Goal: Task Accomplishment & Management: Manage account settings

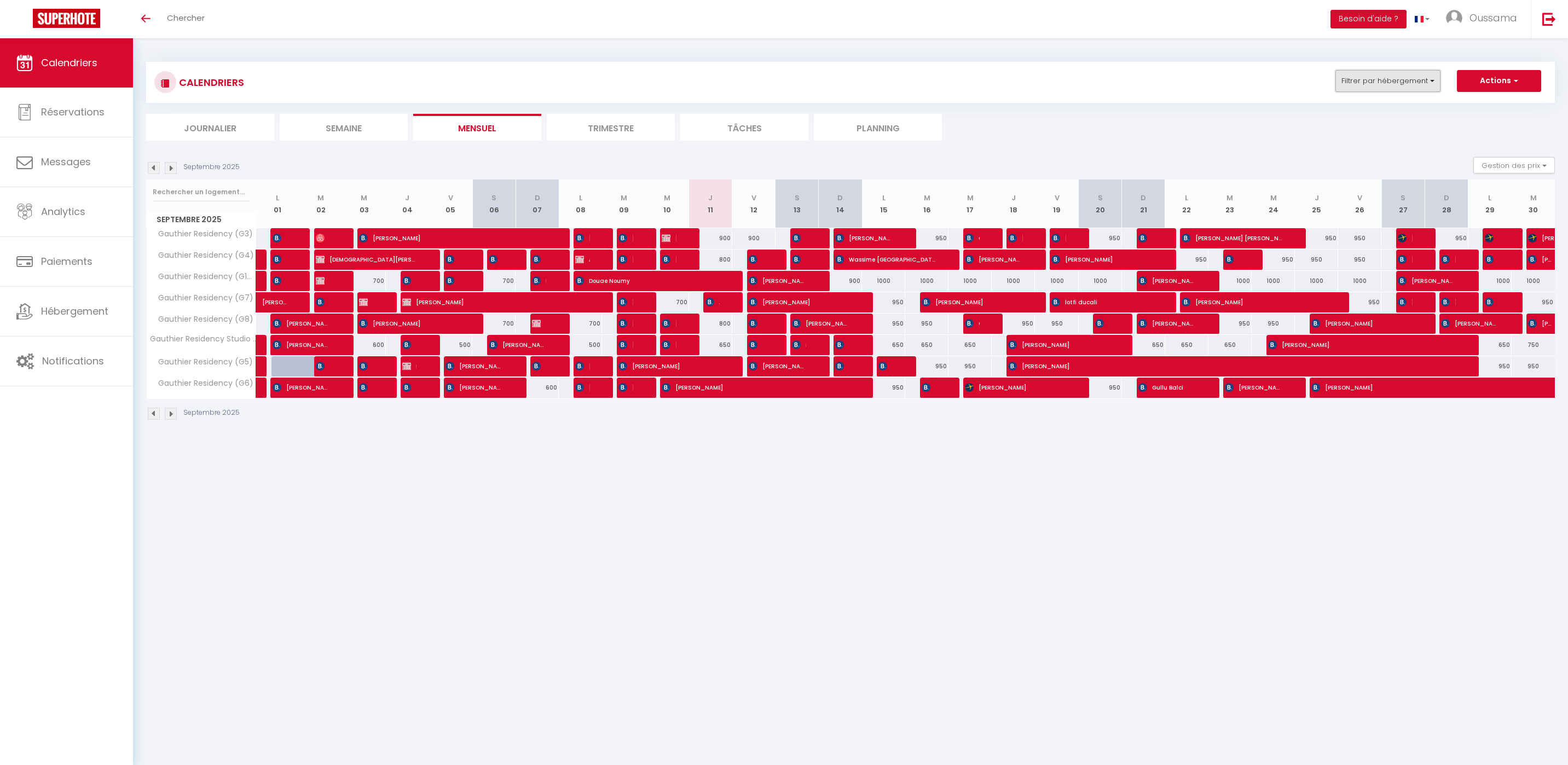
click at [1427, 84] on button "Filtrer par hébergement" at bounding box center [1388, 81] width 105 height 22
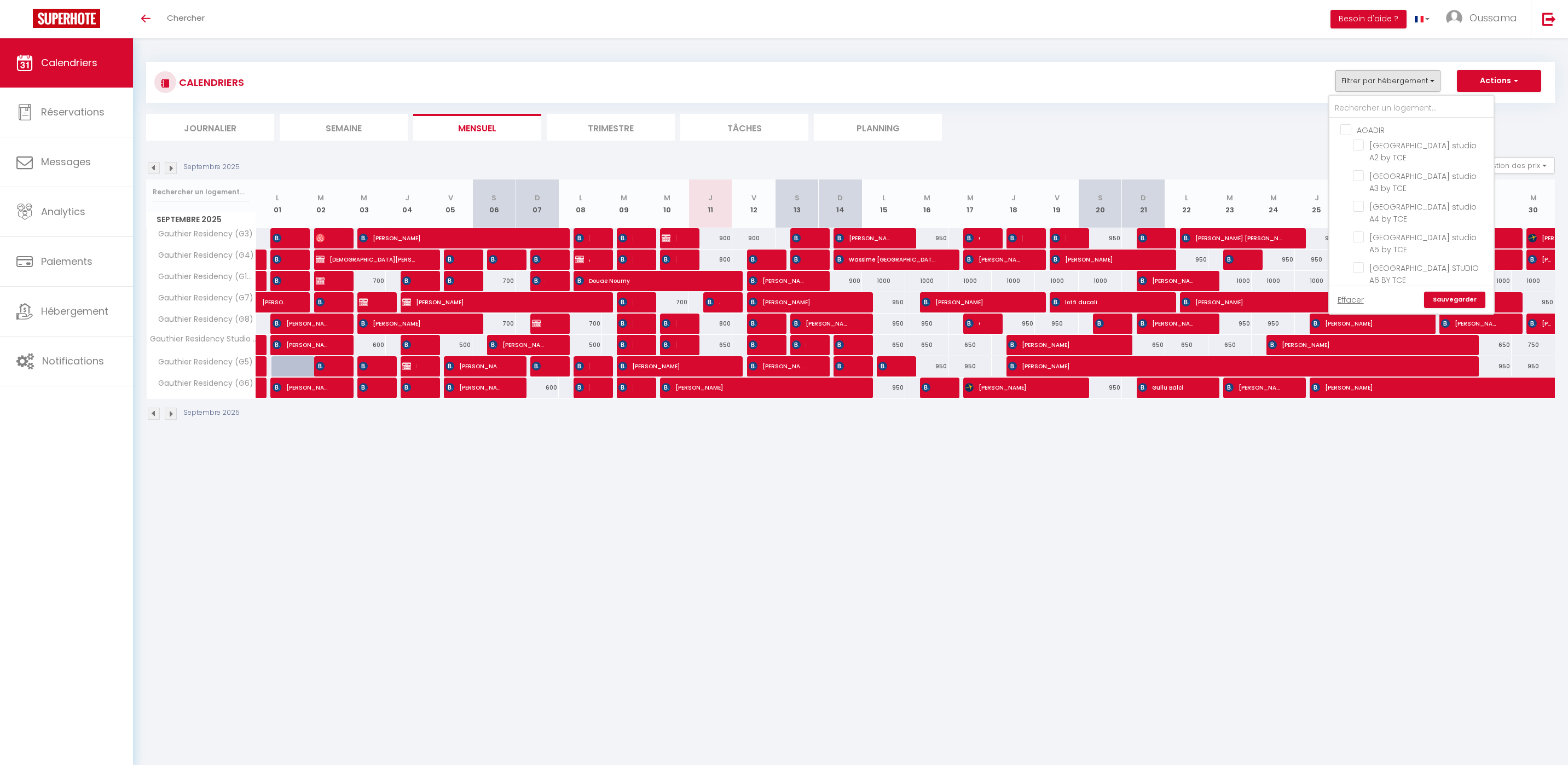
click at [1352, 130] on input "AGADIR" at bounding box center [1423, 129] width 164 height 11
checkbox input "true"
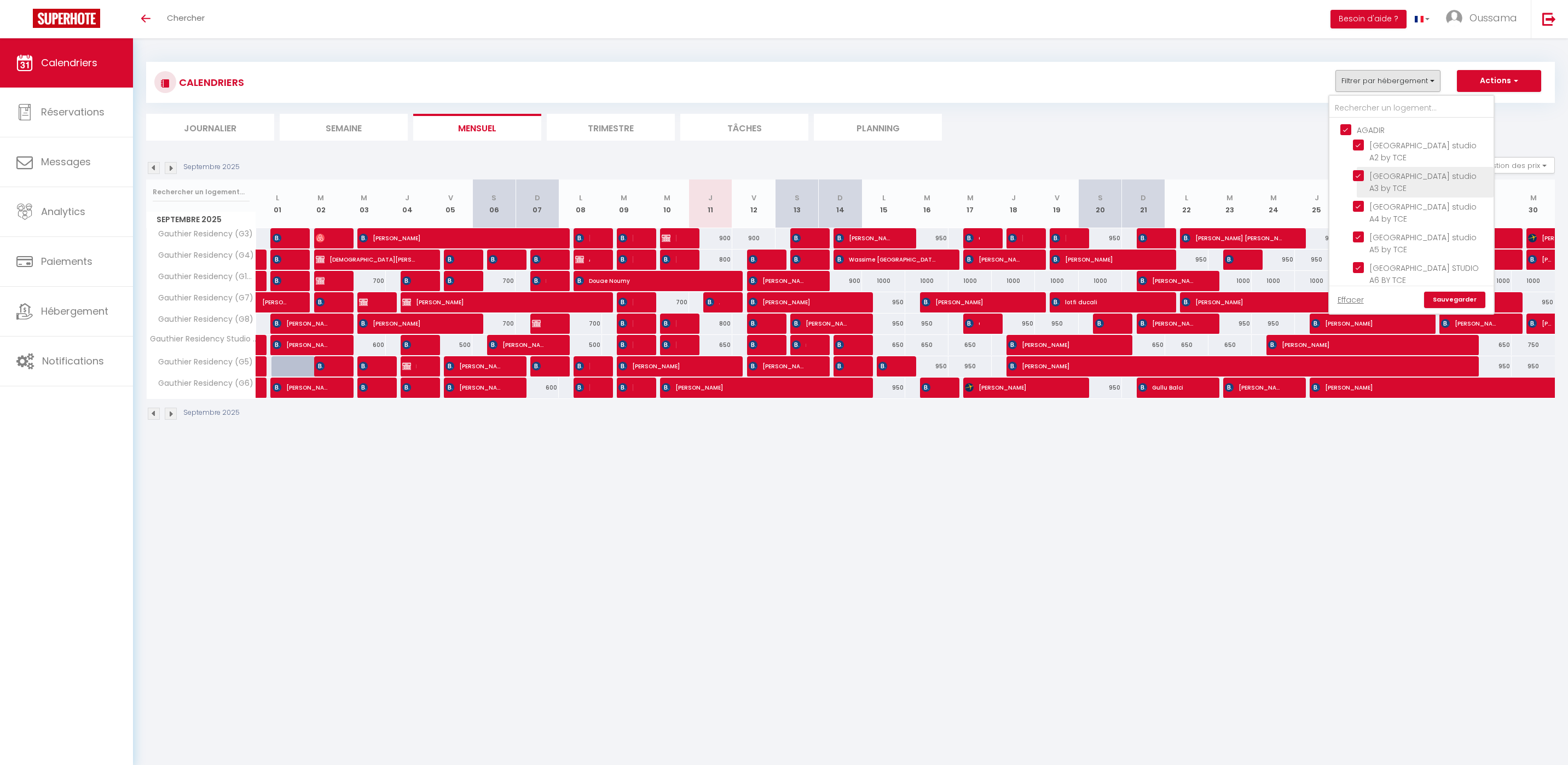
checkbox input "true"
checkbox input "false"
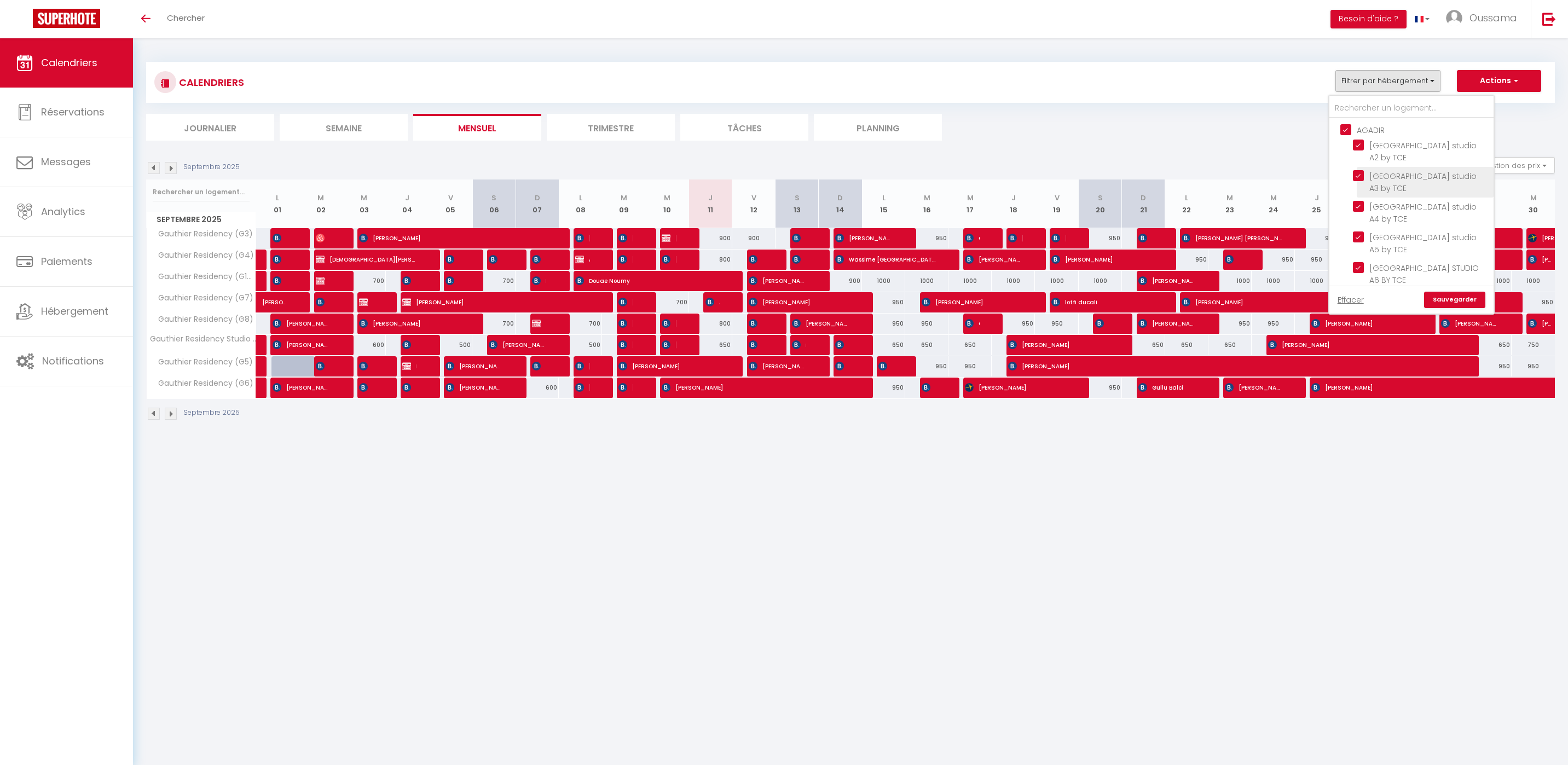
checkbox input "false"
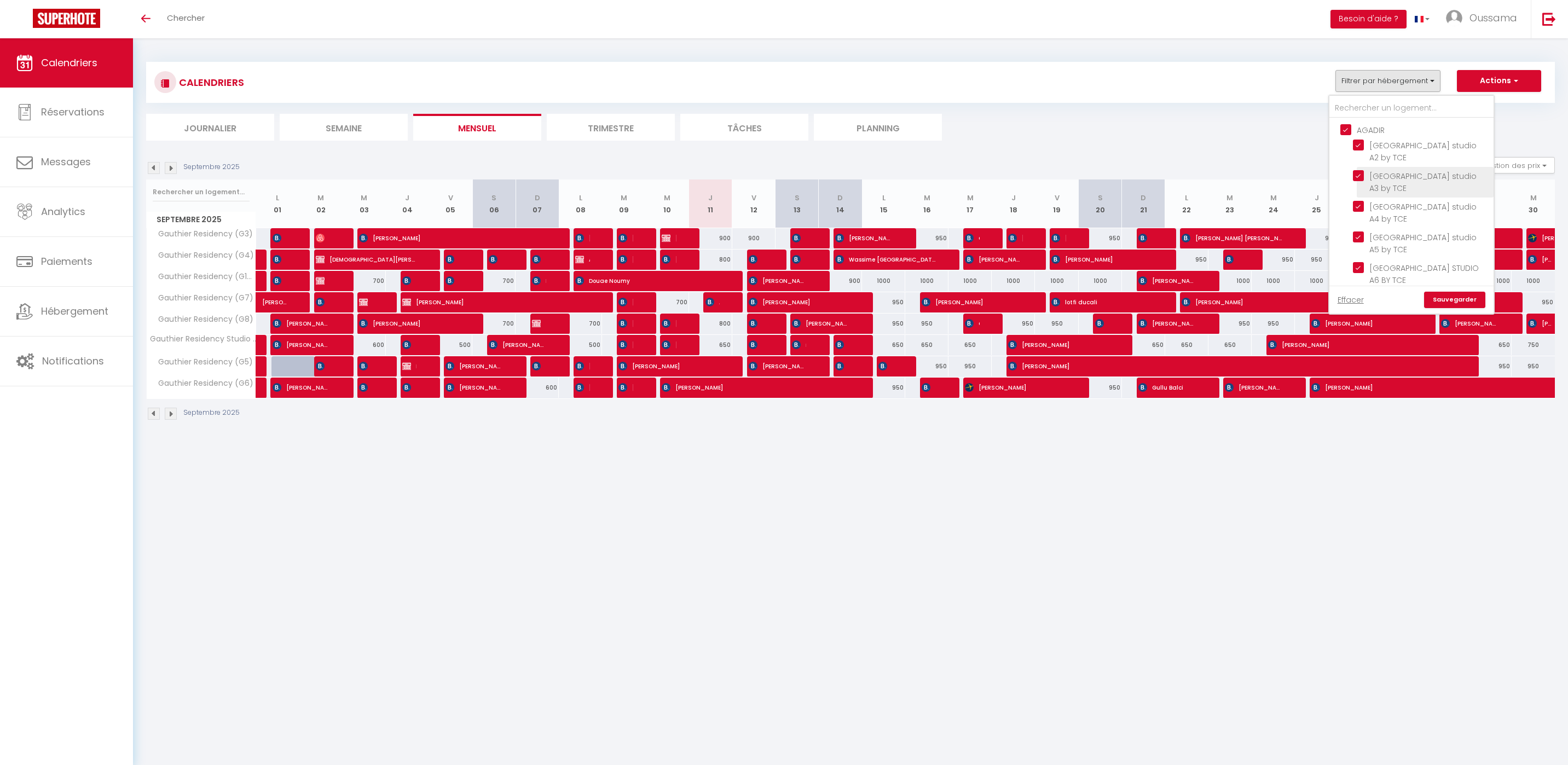
checkbox input "false"
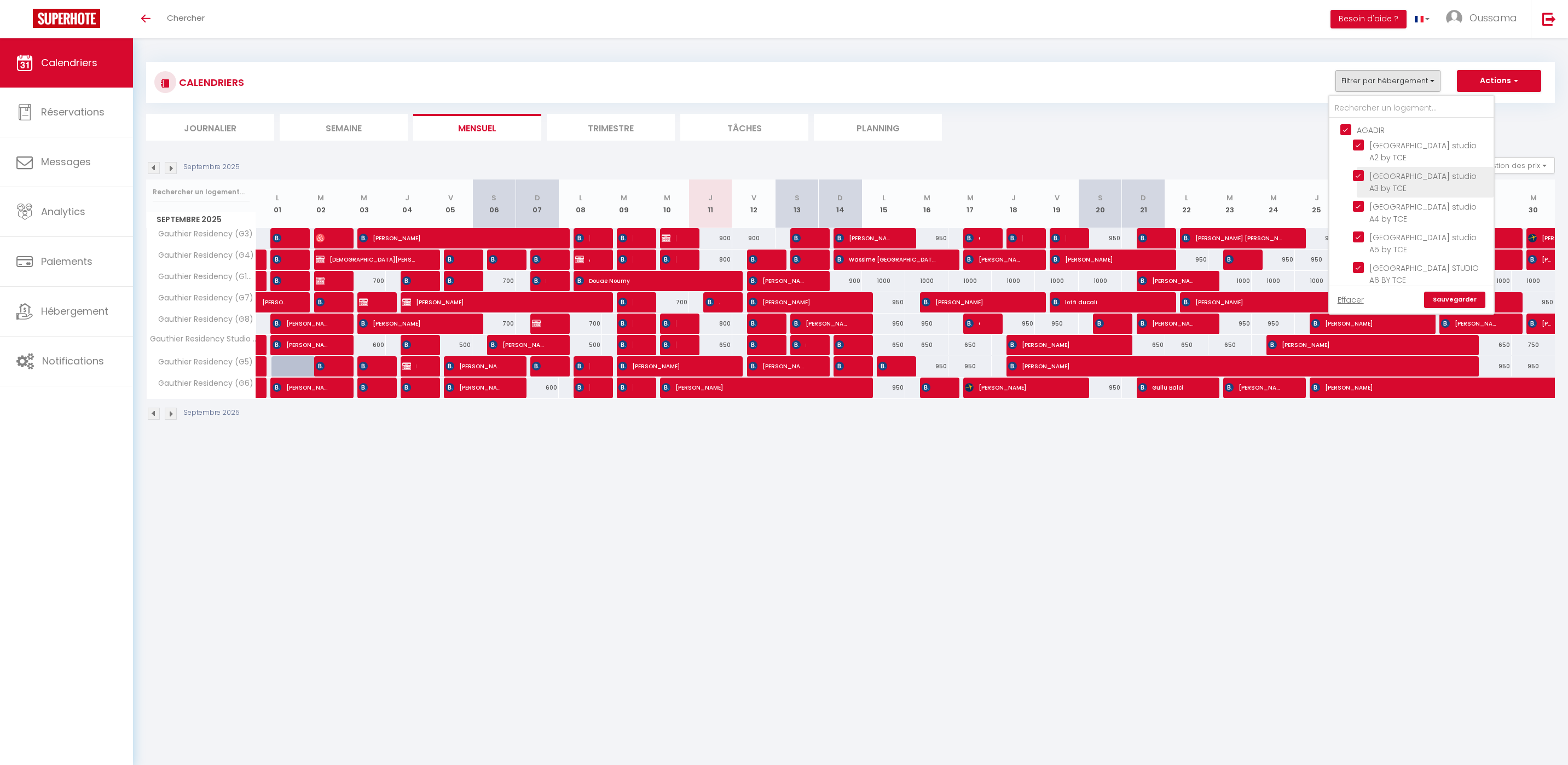
checkbox input "false"
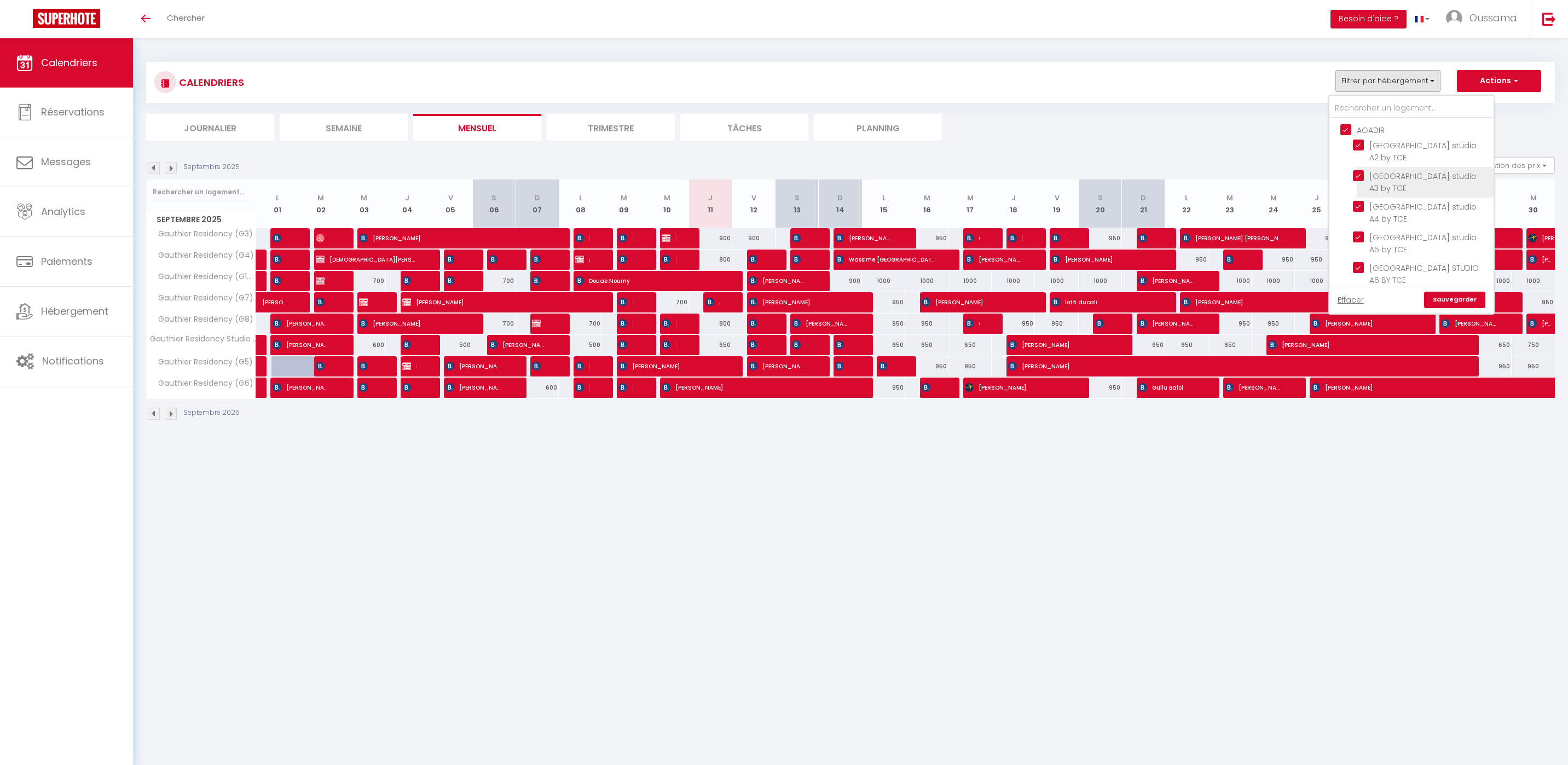
checkbox input "false"
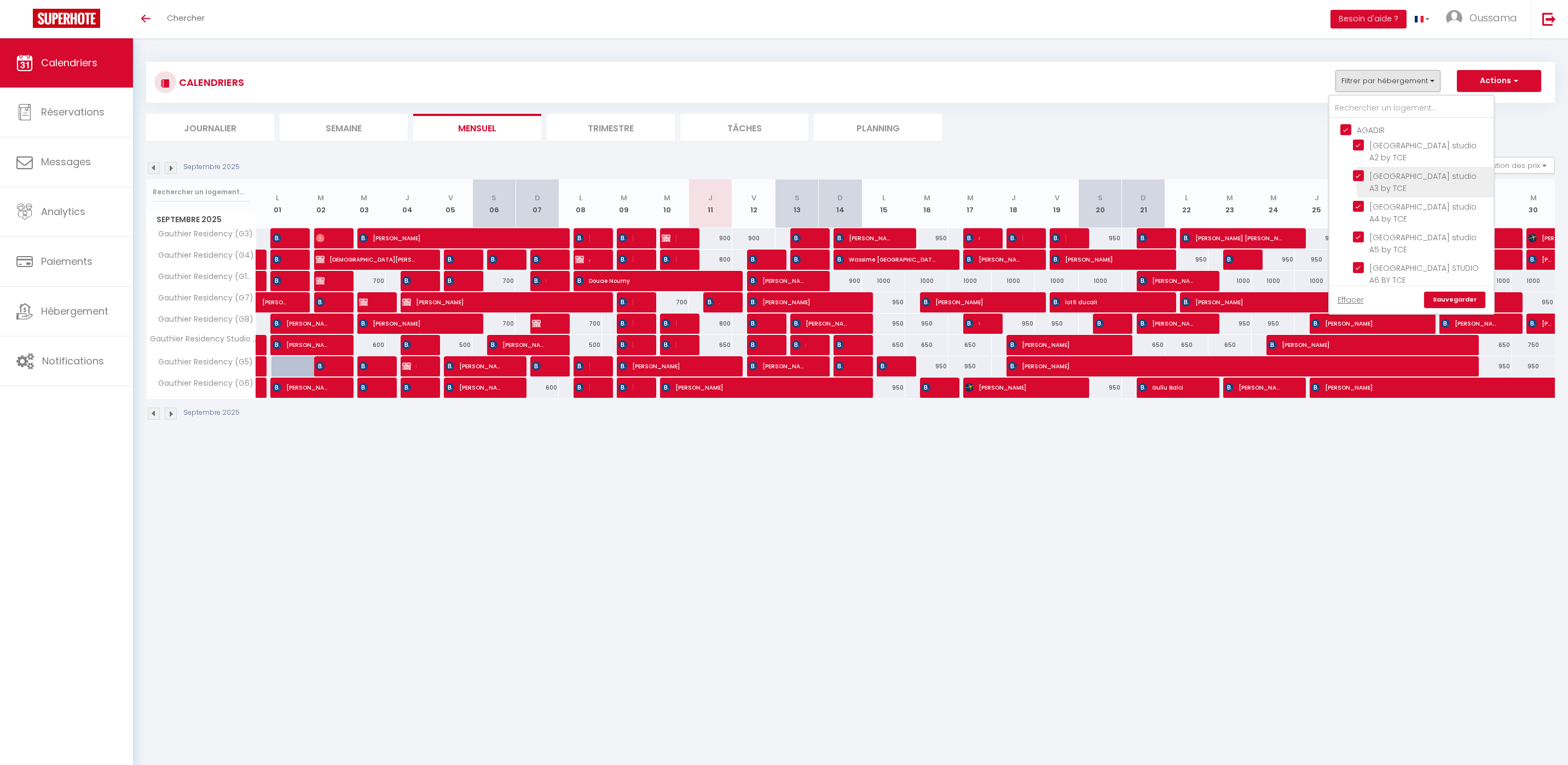
checkbox input "false"
checkbox input "true"
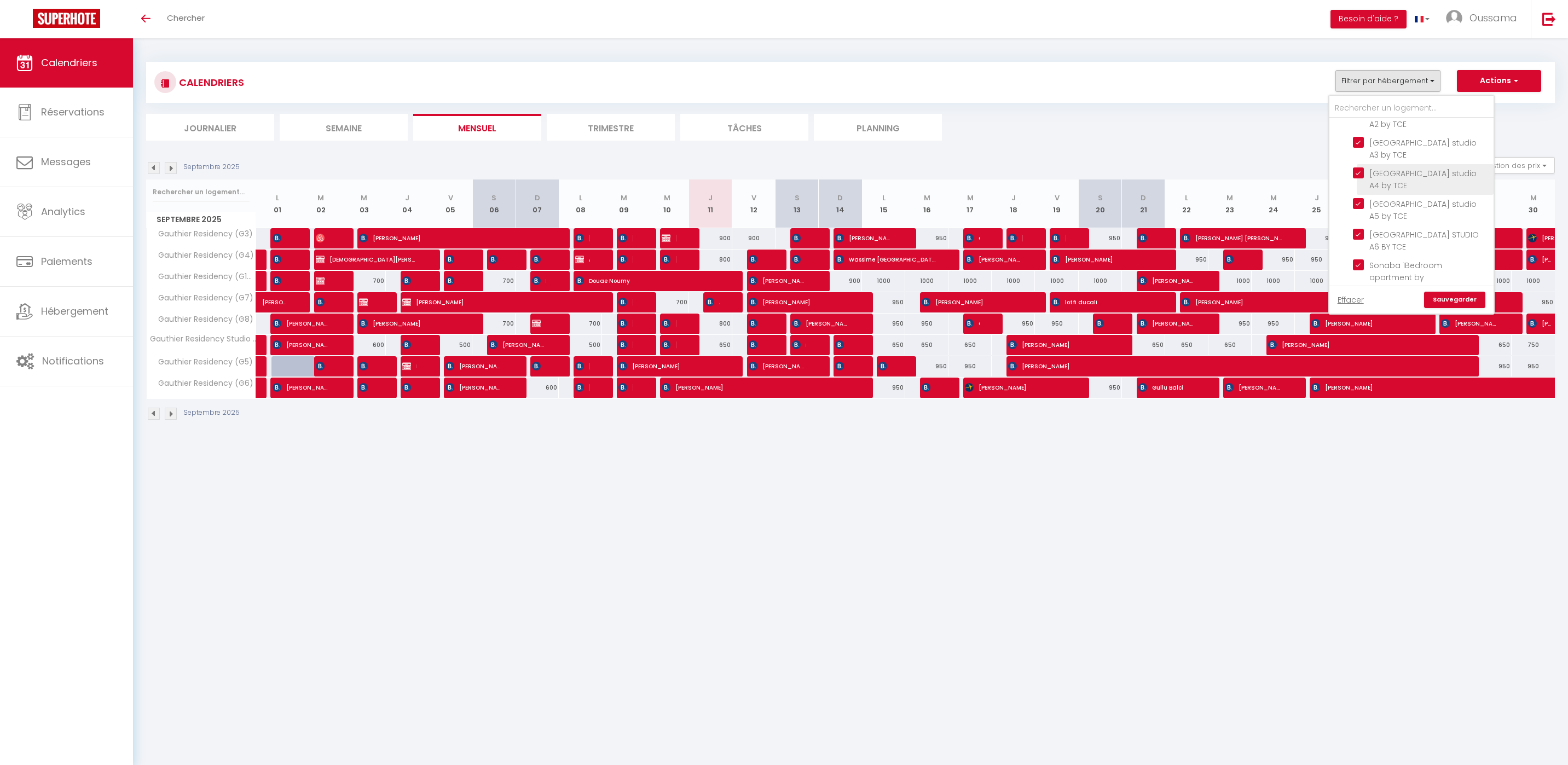
scroll to position [166, 0]
click at [1444, 298] on link "Sauvegarder" at bounding box center [1455, 299] width 61 height 16
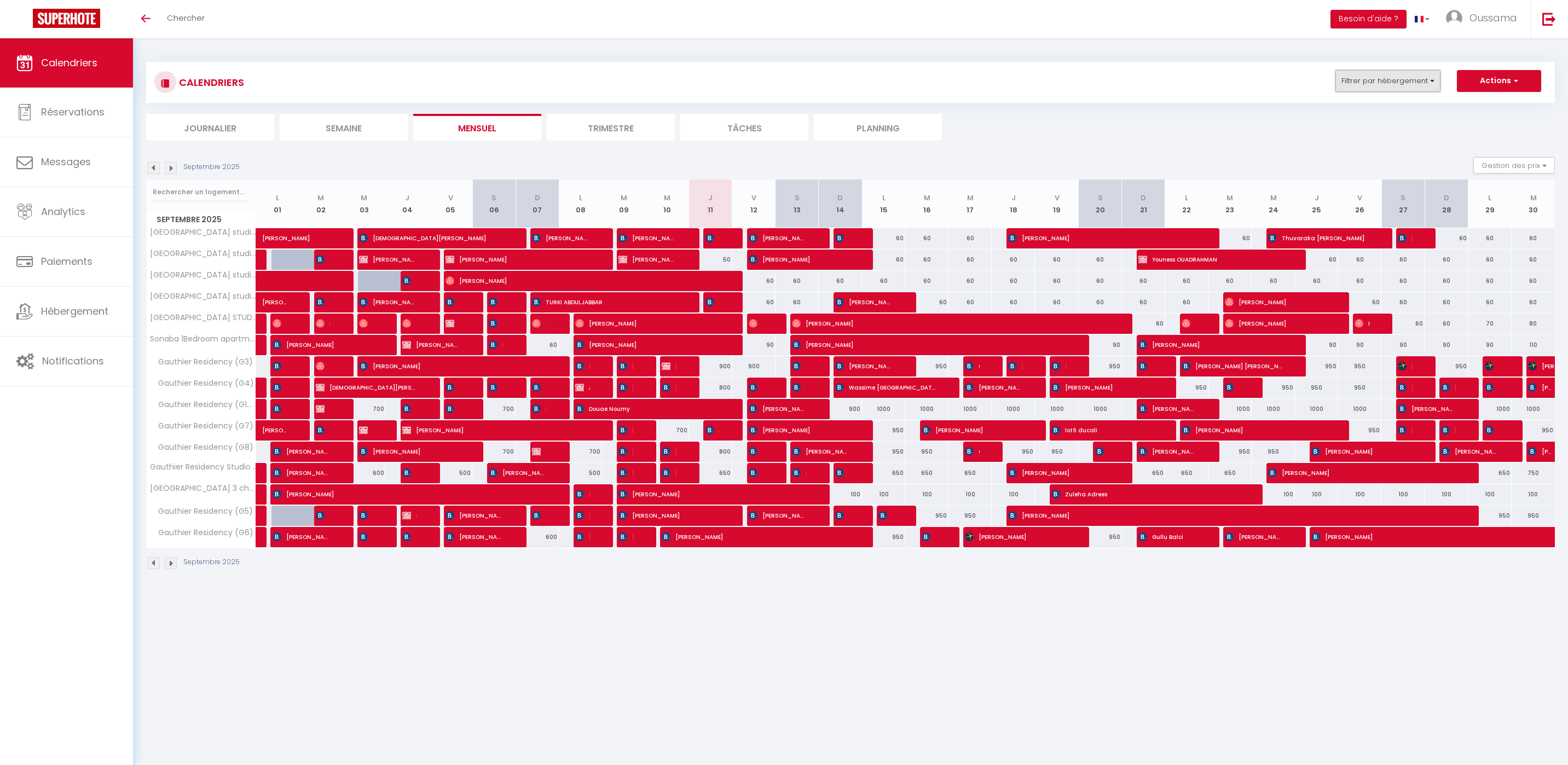
click at [1430, 83] on button "Filtrer par hébergement" at bounding box center [1388, 81] width 105 height 22
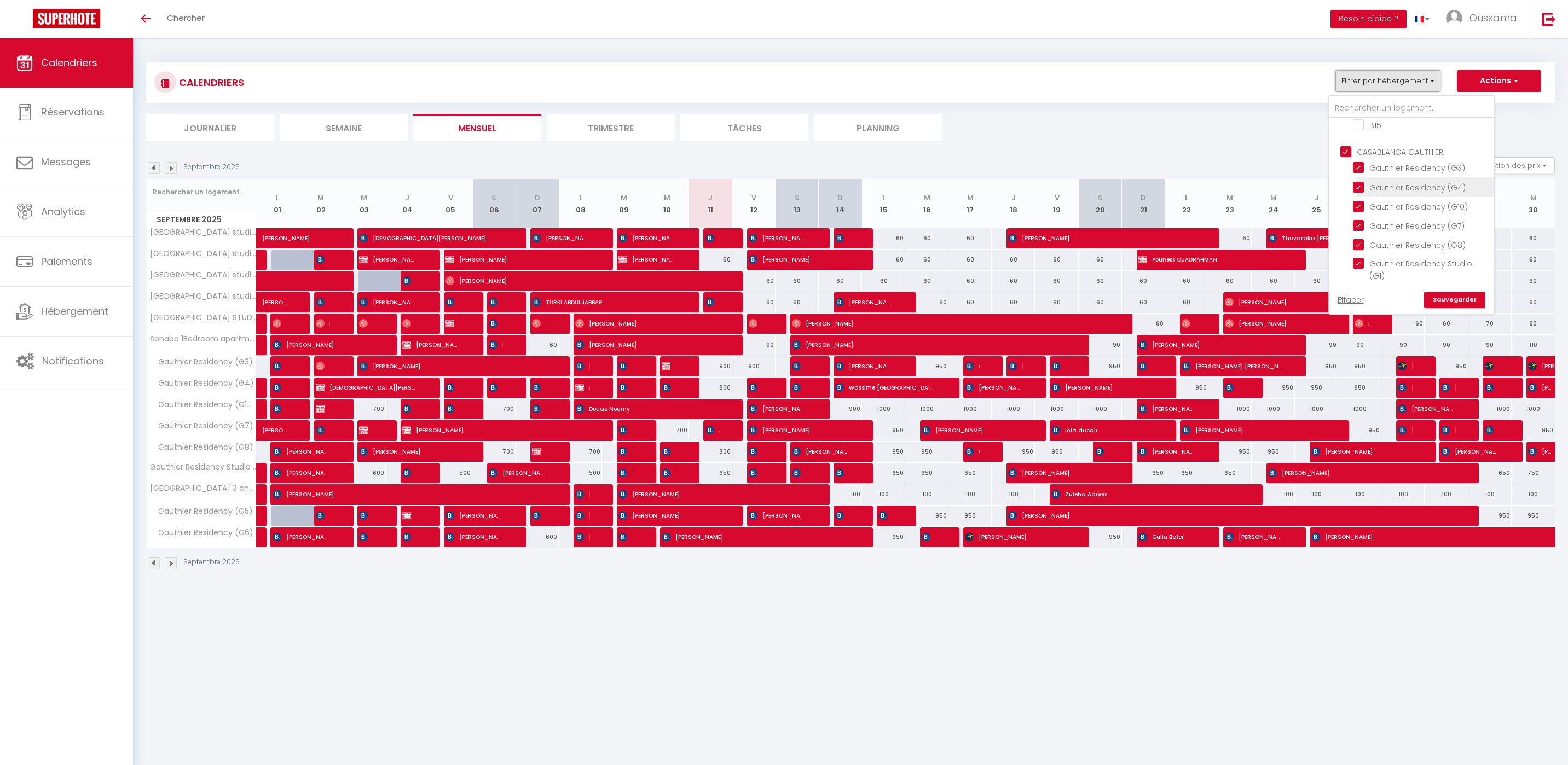
scroll to position [802, 0]
click at [1373, 146] on input "CASABLANCA GAUTHIER" at bounding box center [1423, 152] width 164 height 11
checkbox input "false"
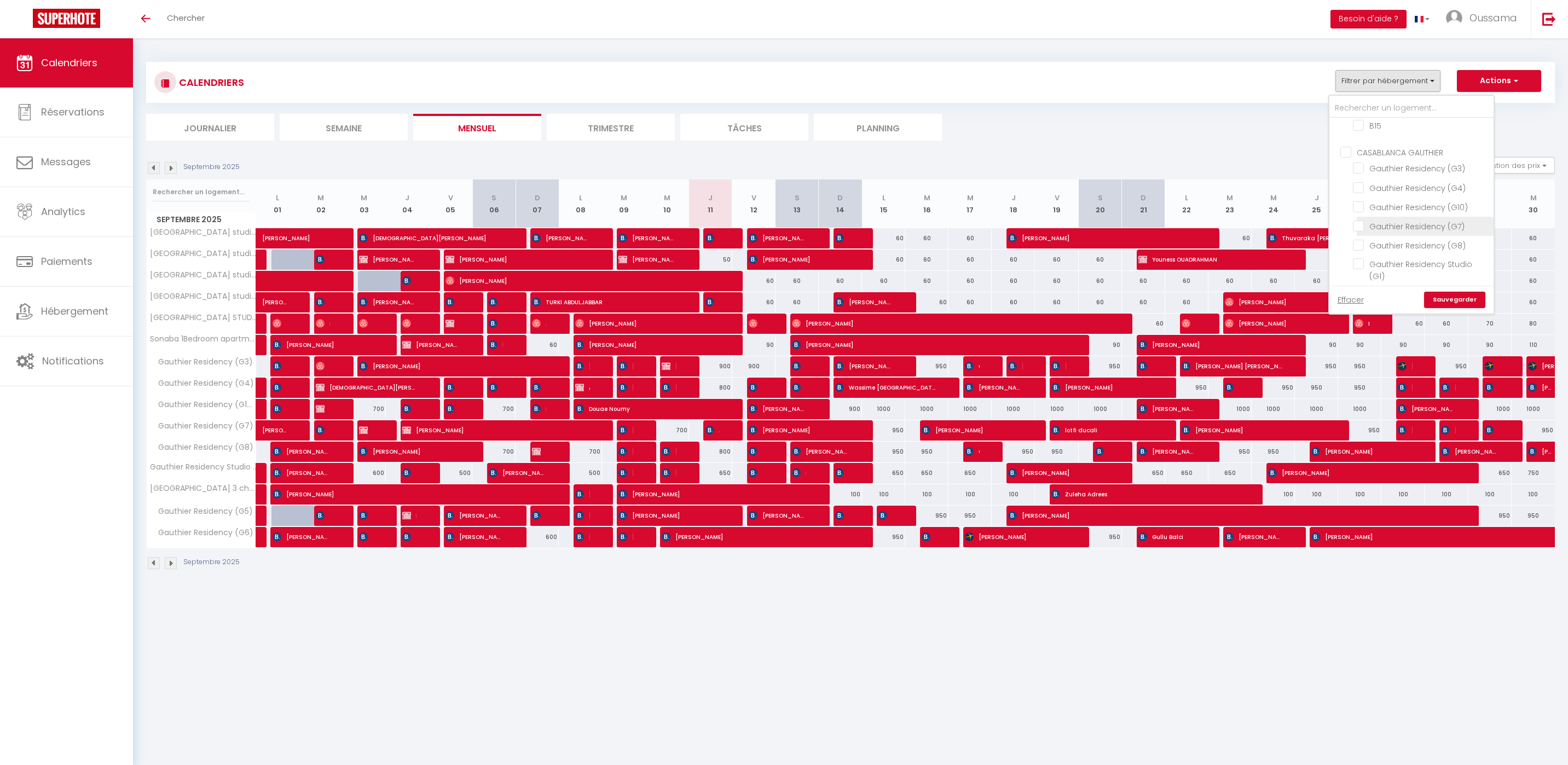
checkbox input "false"
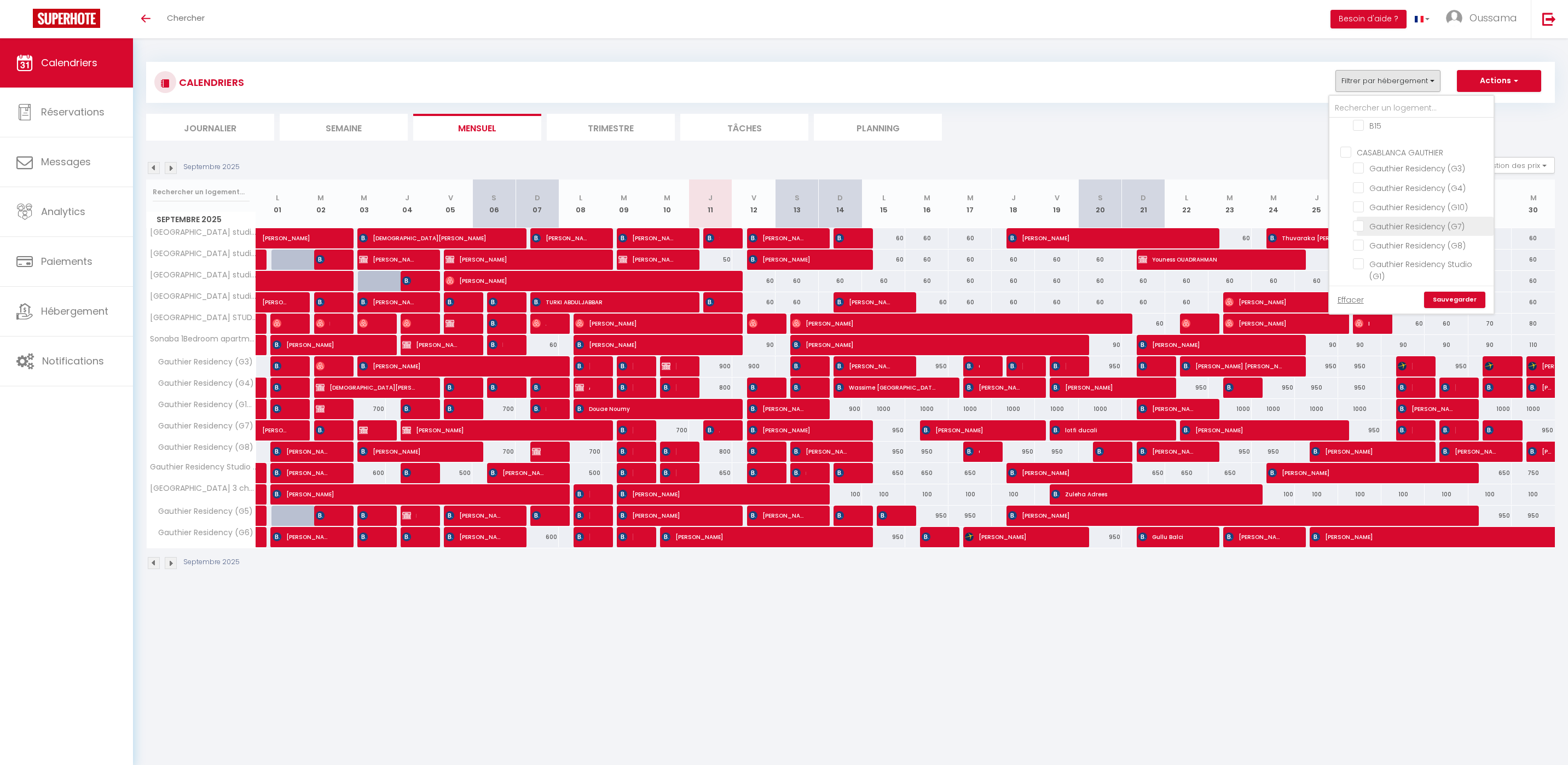
checkbox input "false"
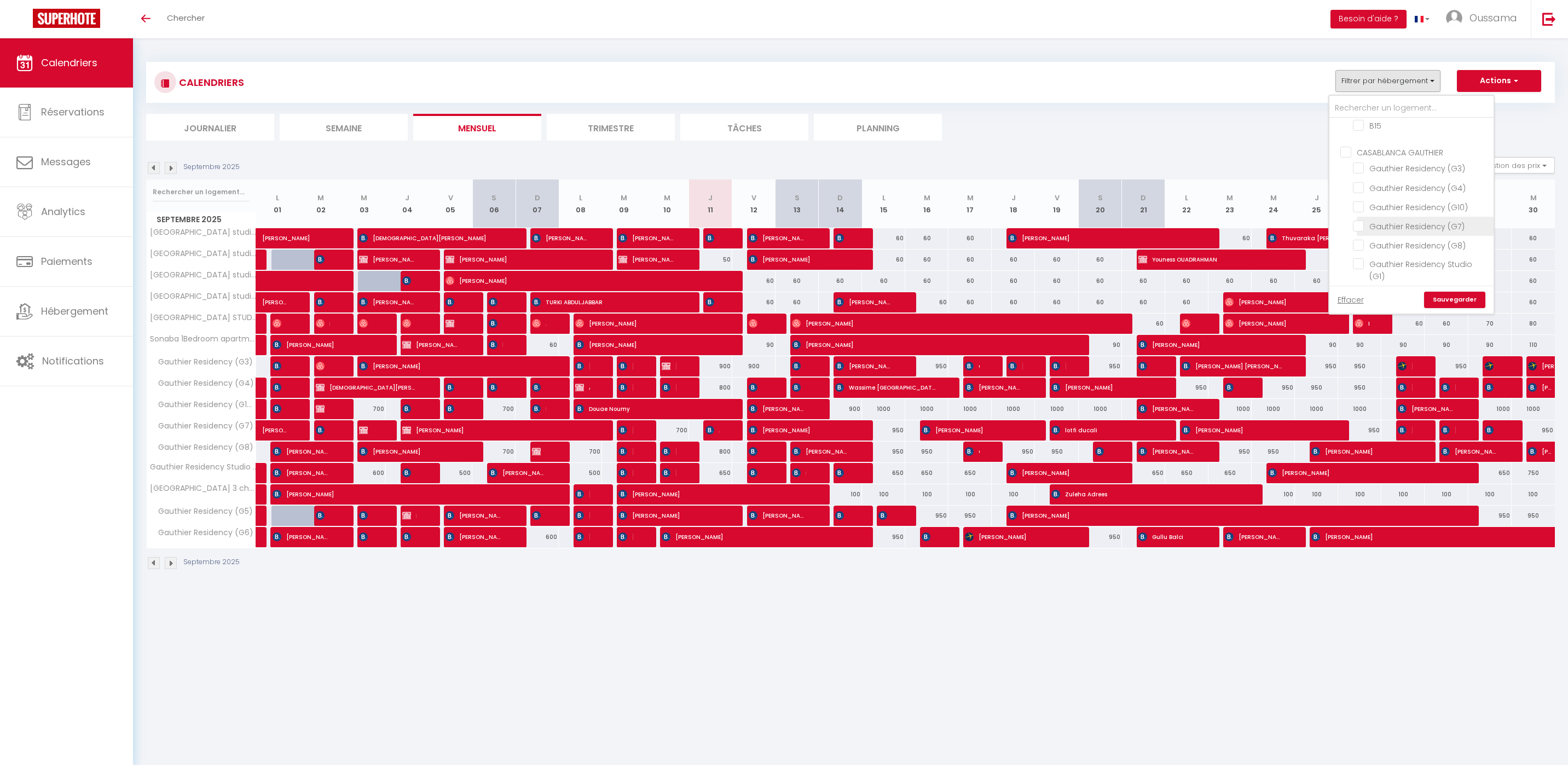
checkbox input "false"
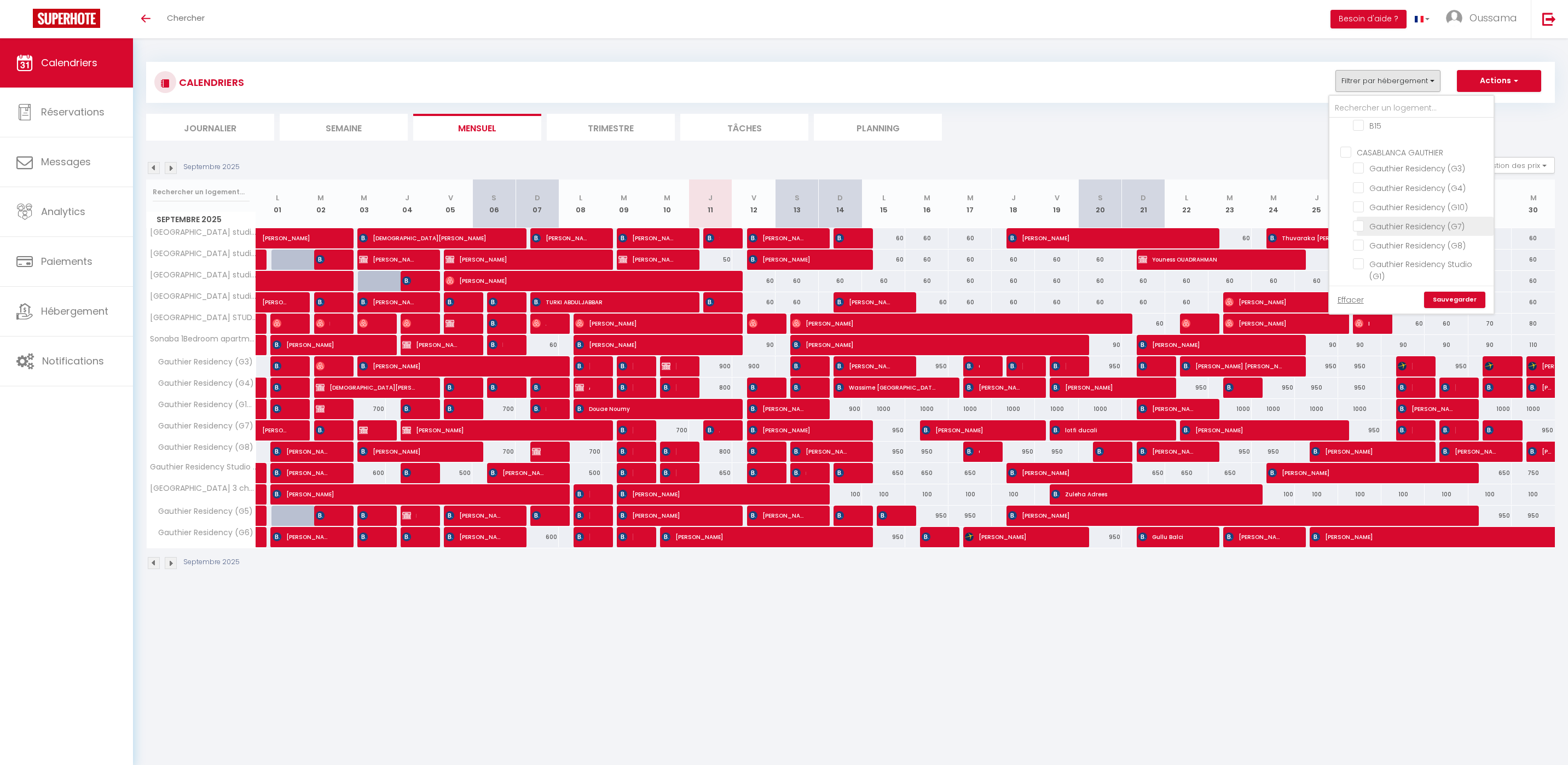
checkbox input "false"
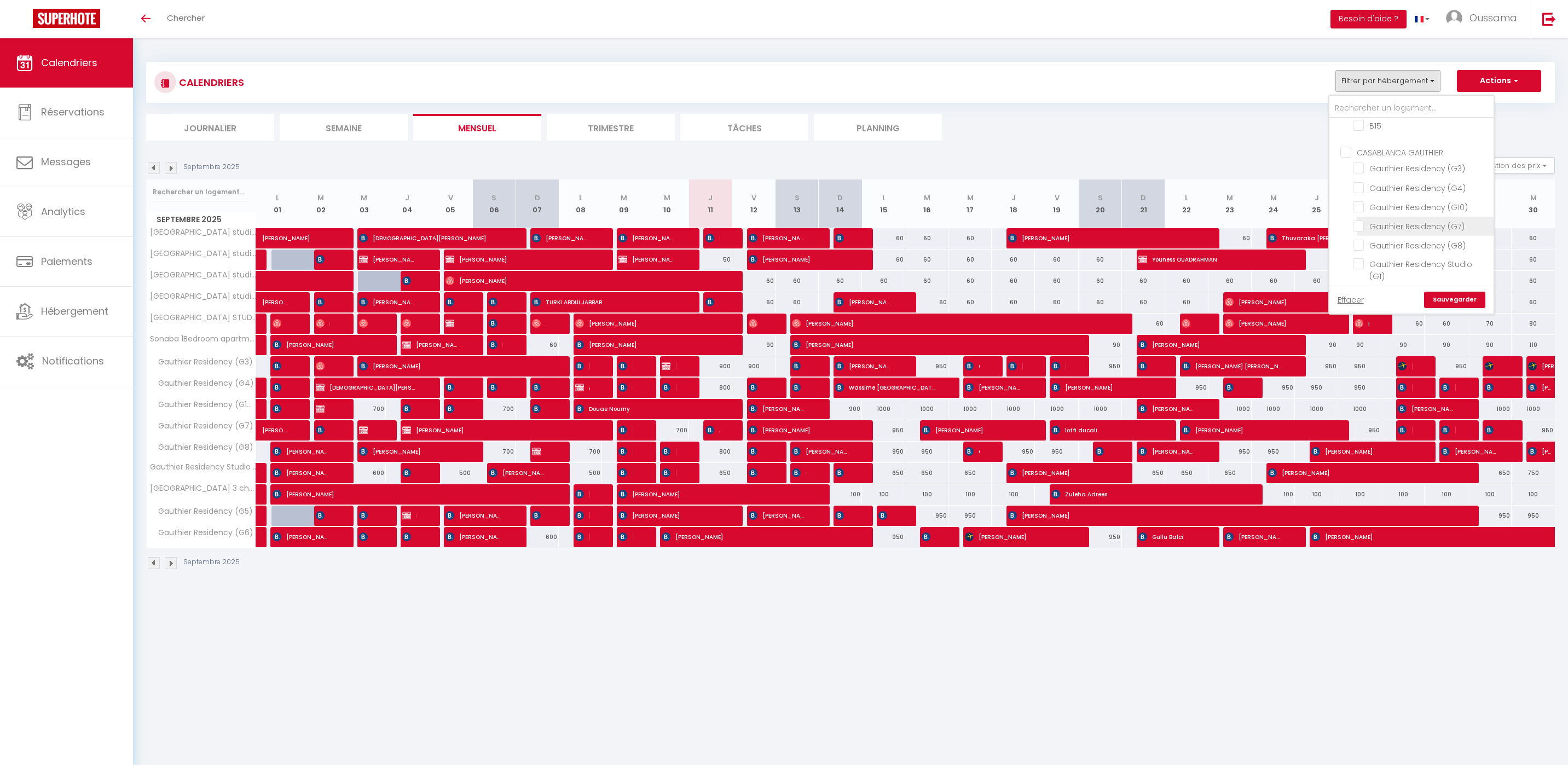
checkbox input "false"
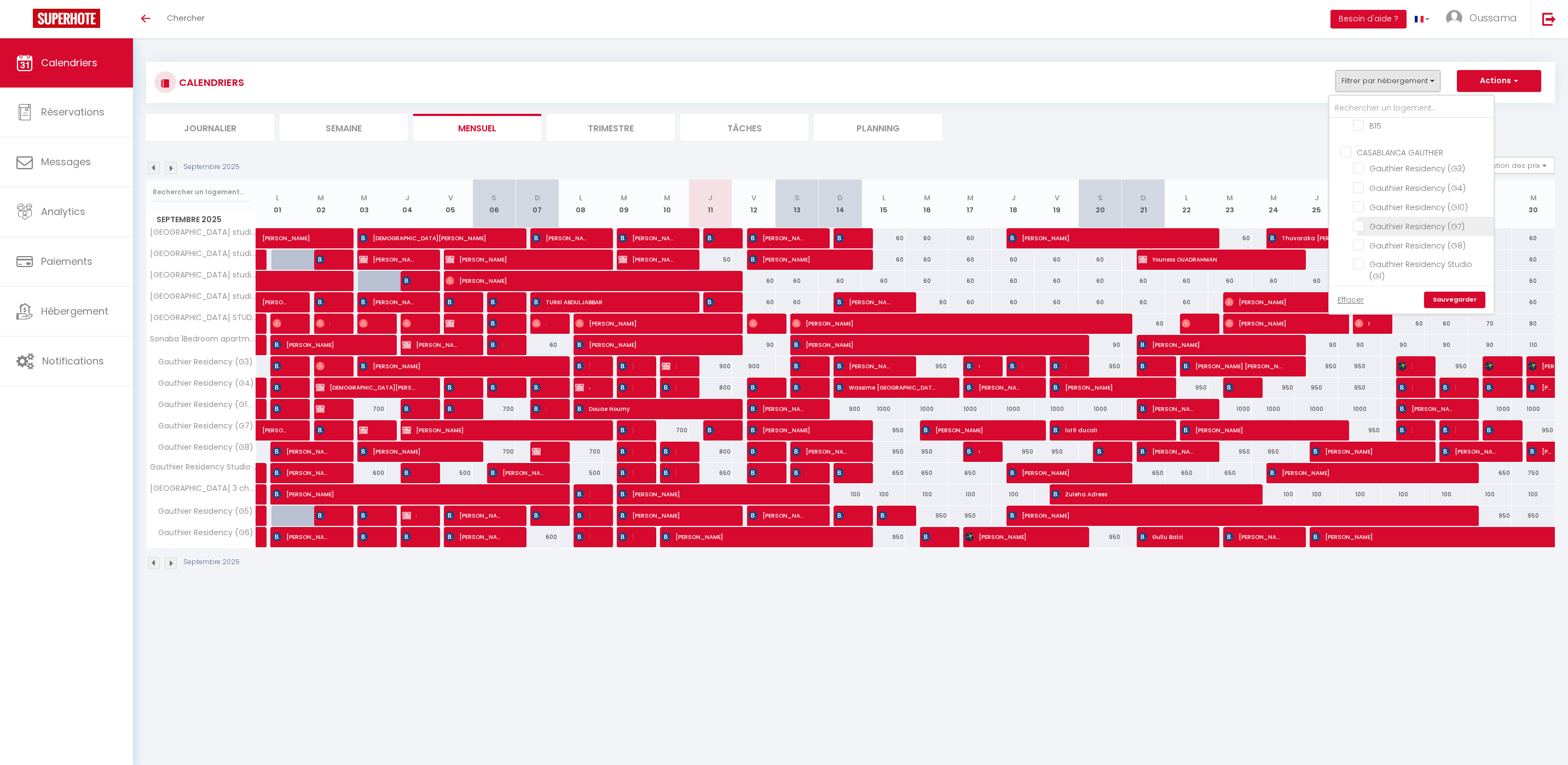
checkbox input "false"
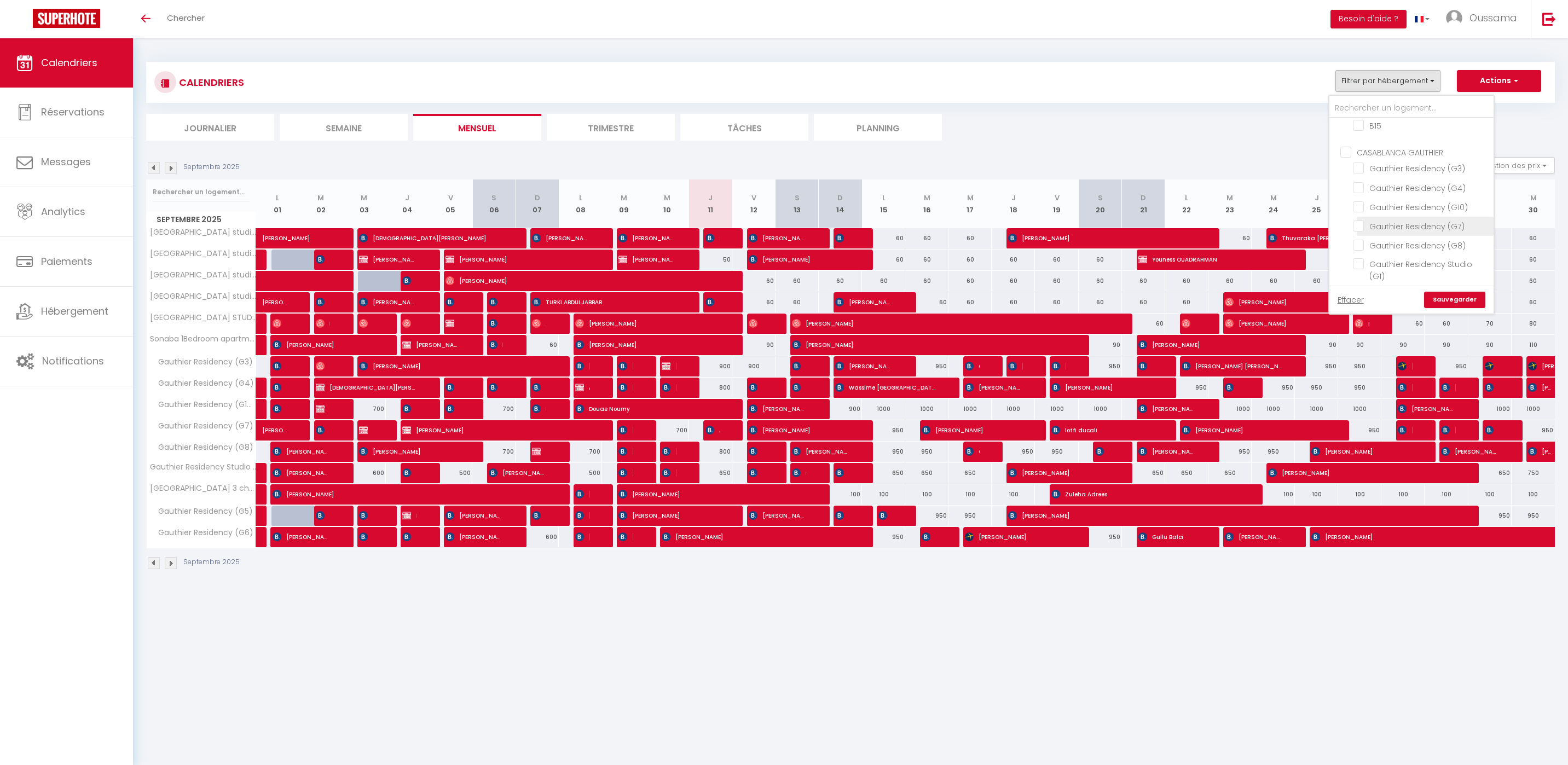
checkbox input "false"
click at [1437, 292] on link "Sauvegarder" at bounding box center [1455, 299] width 61 height 16
